Goal: Information Seeking & Learning: Understand process/instructions

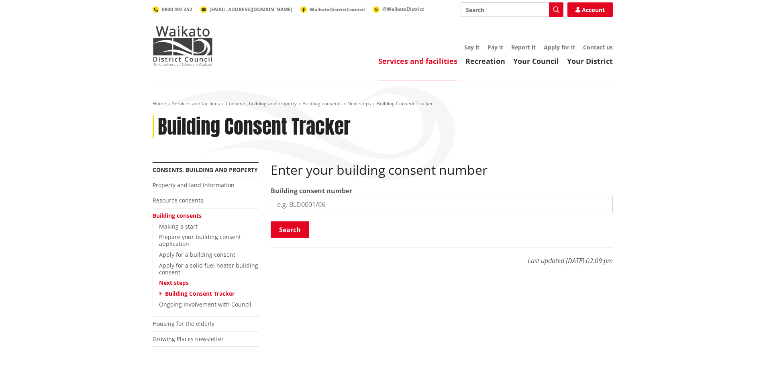
scroll to position [40, 0]
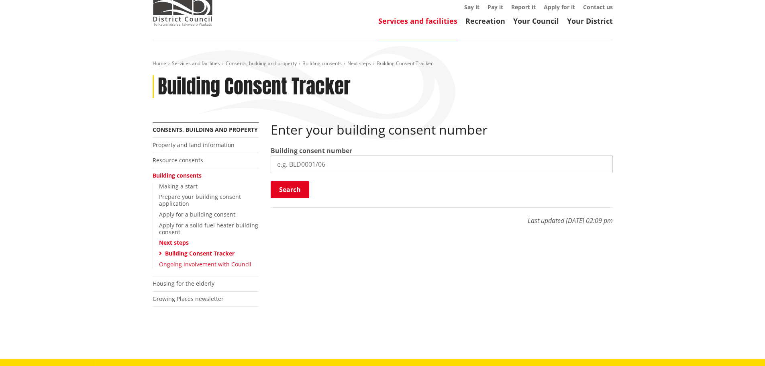
click at [232, 263] on link "Ongoing involvement with Council" at bounding box center [205, 264] width 92 height 8
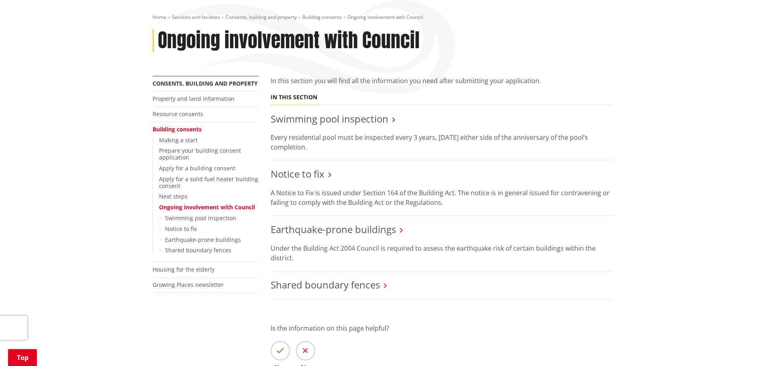
scroll to position [120, 0]
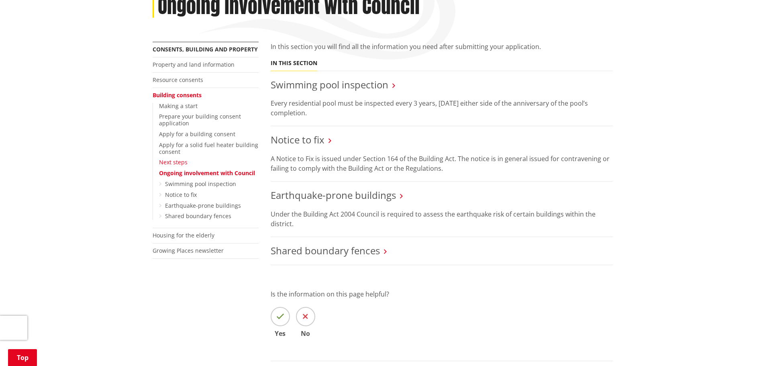
click at [165, 161] on link "Next steps" at bounding box center [173, 162] width 29 height 8
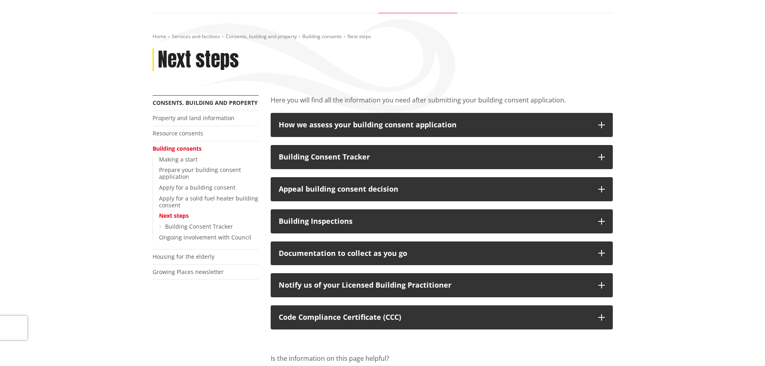
scroll to position [80, 0]
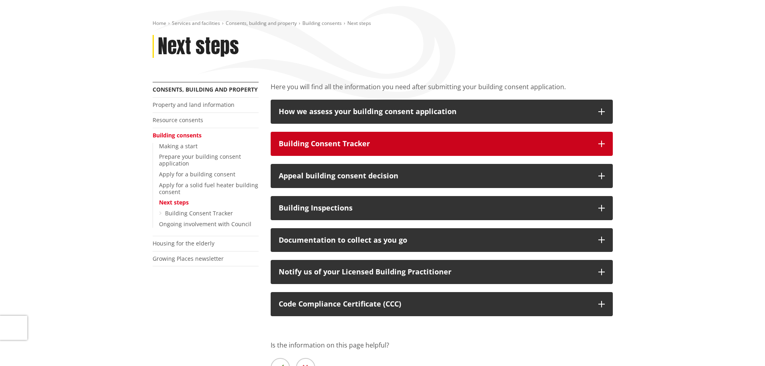
click at [348, 146] on div "Building Consent Tracker" at bounding box center [435, 144] width 312 height 8
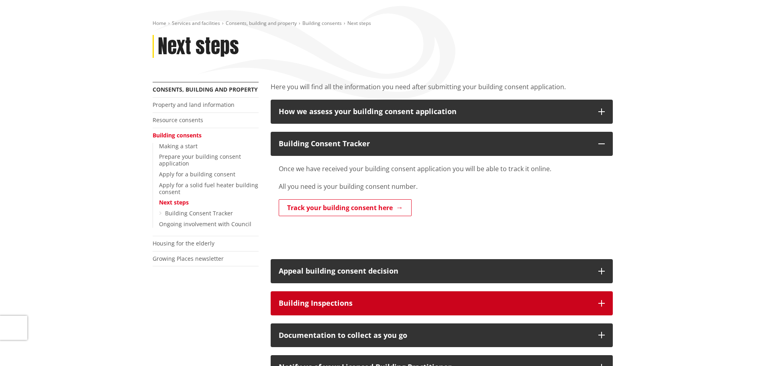
click at [313, 307] on div "Building Inspections" at bounding box center [435, 303] width 312 height 8
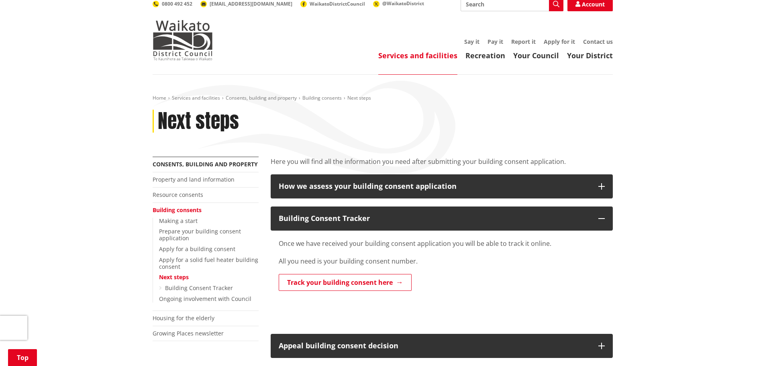
scroll to position [0, 0]
